Goal: Browse casually

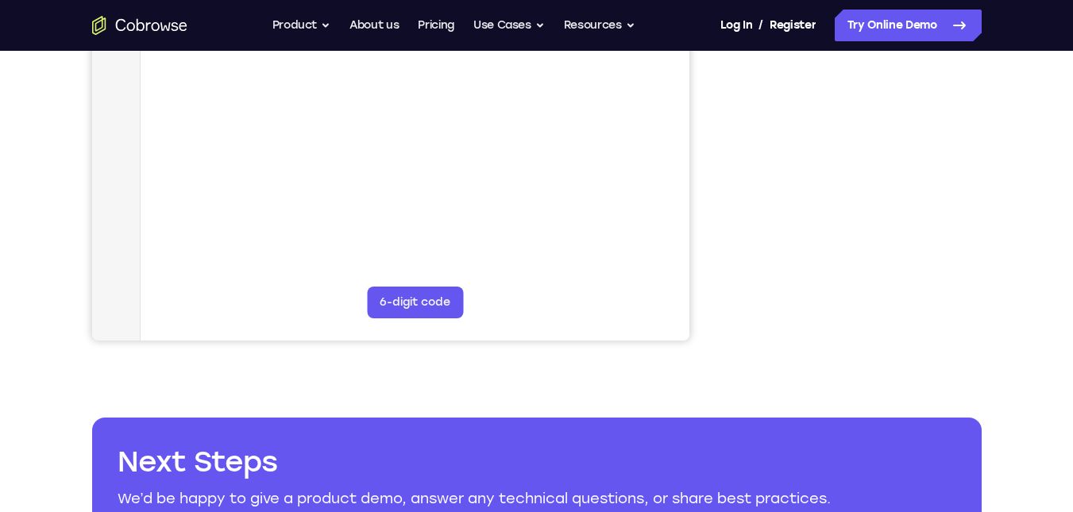
scroll to position [254, 0]
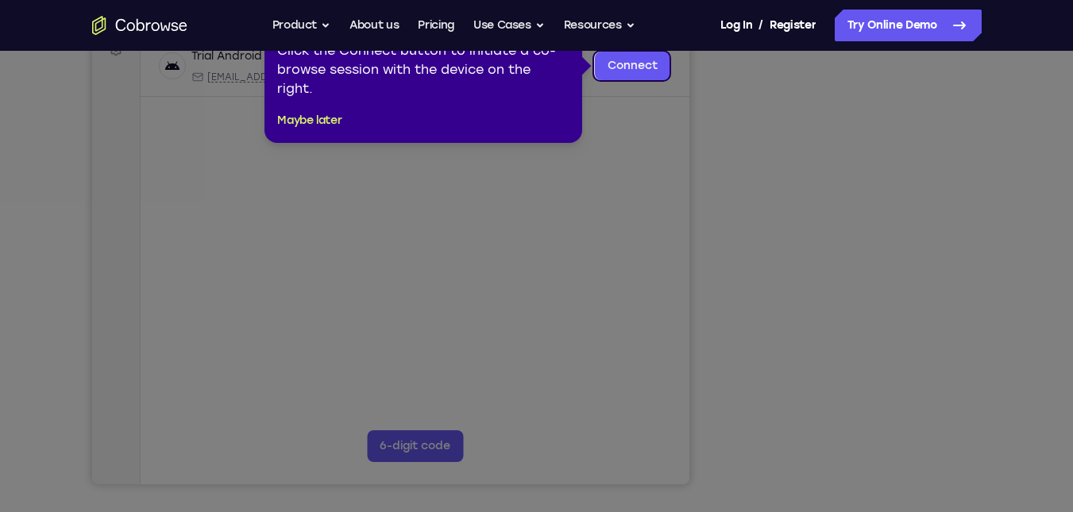
click at [921, 386] on icon at bounding box center [542, 256] width 1085 height 512
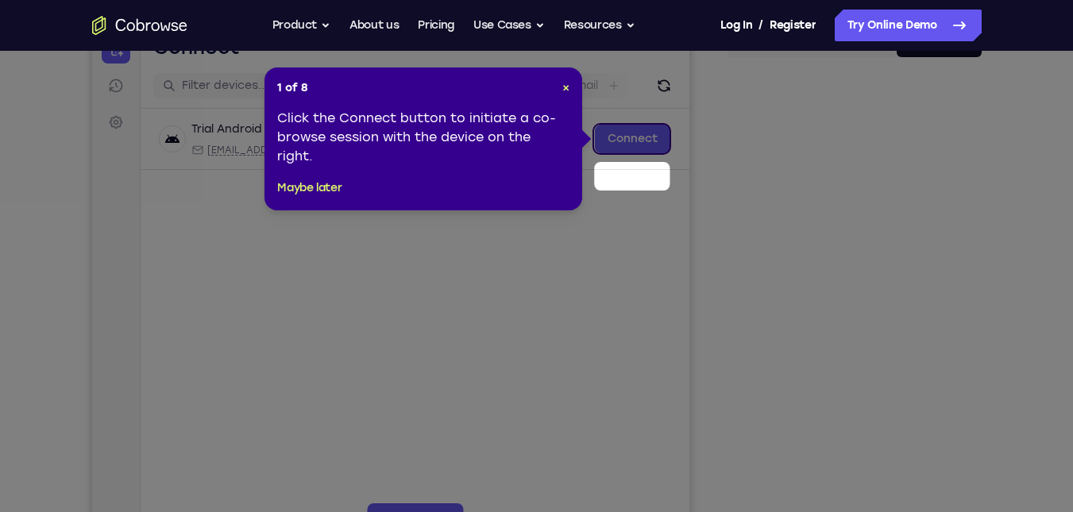
scroll to position [144, 0]
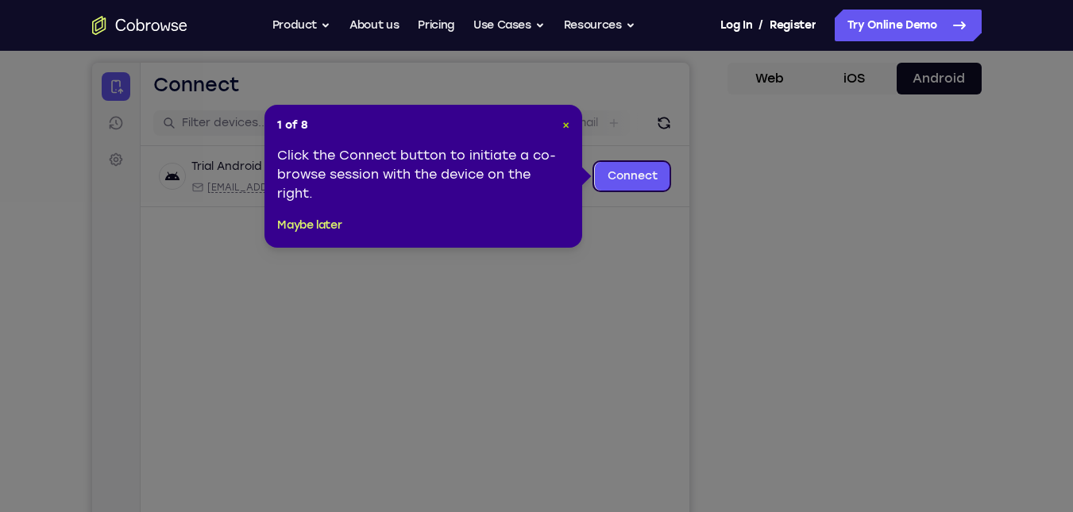
click at [564, 125] on span "×" at bounding box center [565, 125] width 7 height 14
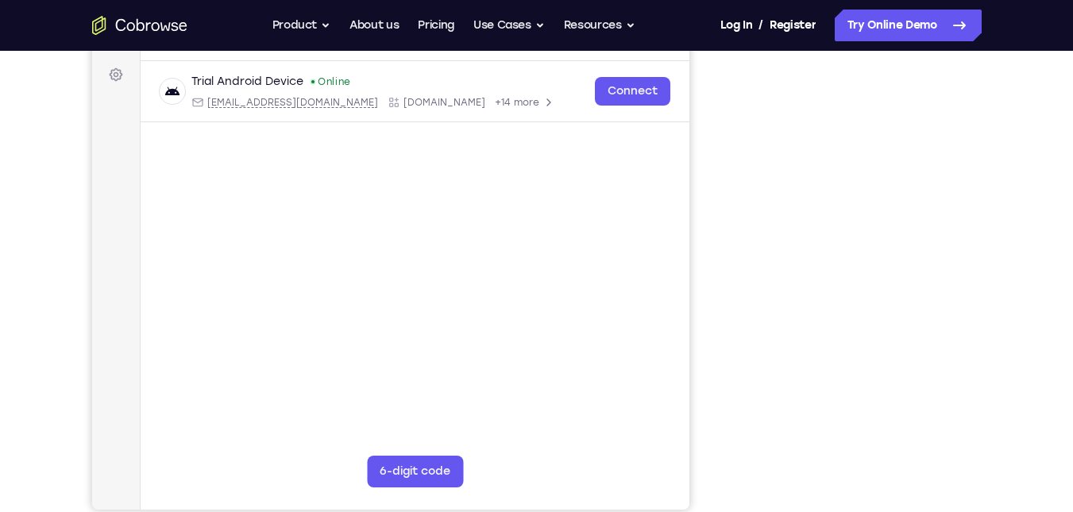
scroll to position [207, 0]
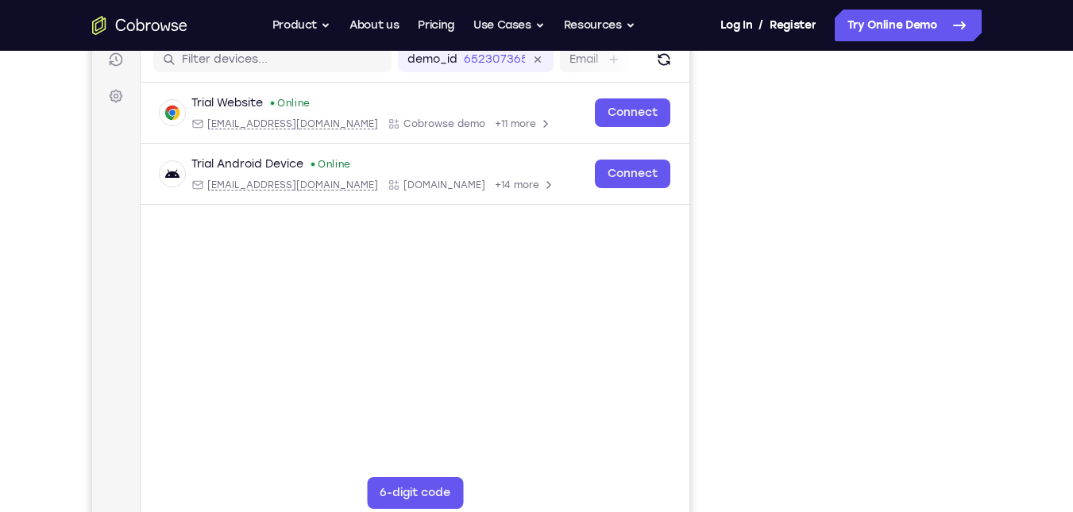
click at [994, 308] on div "Your Support Agent Your Customer Web iOS Android Next Steps We’d be happy to gi…" at bounding box center [537, 368] width 1017 height 1048
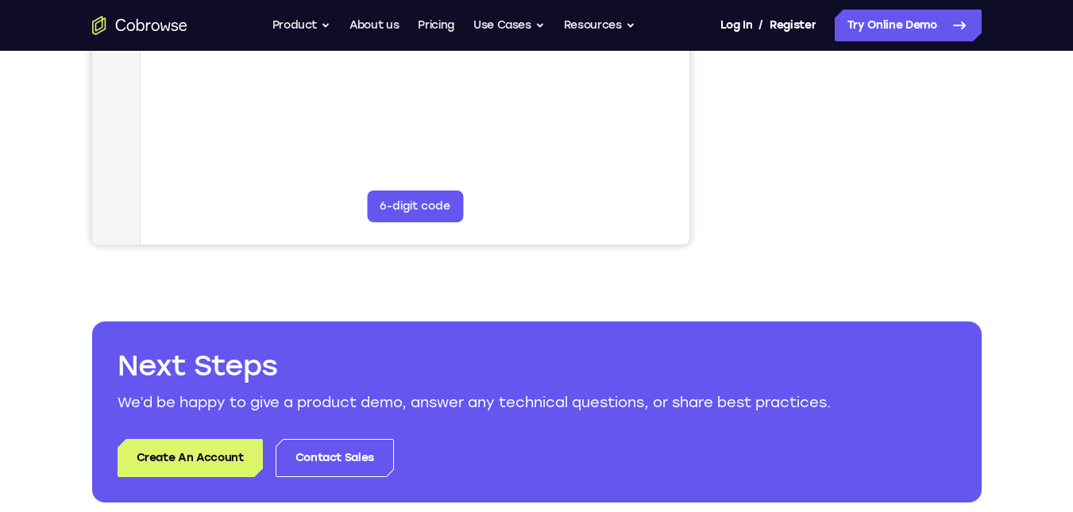
scroll to position [285, 0]
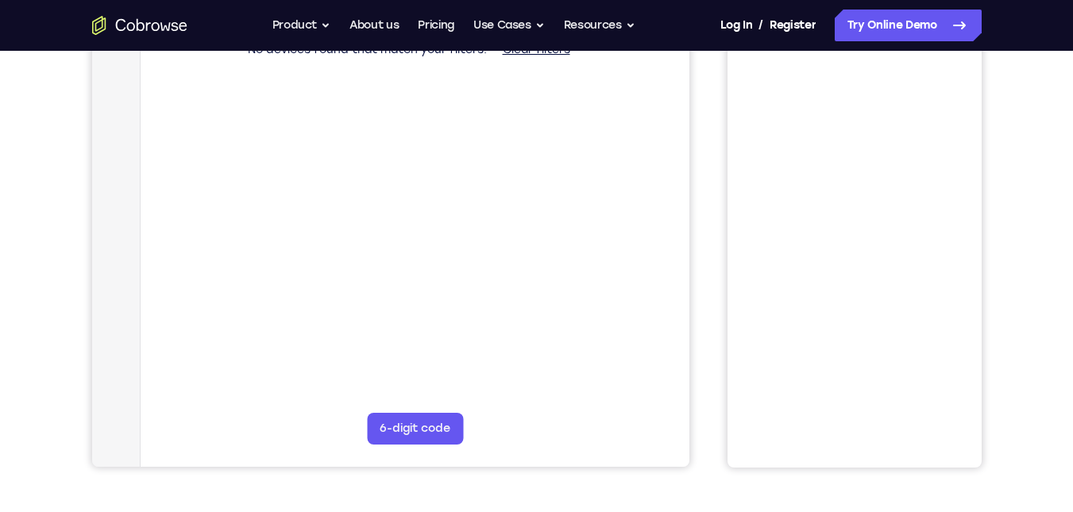
scroll to position [285, 0]
